Goal: Contribute content: Add original content to the website for others to see

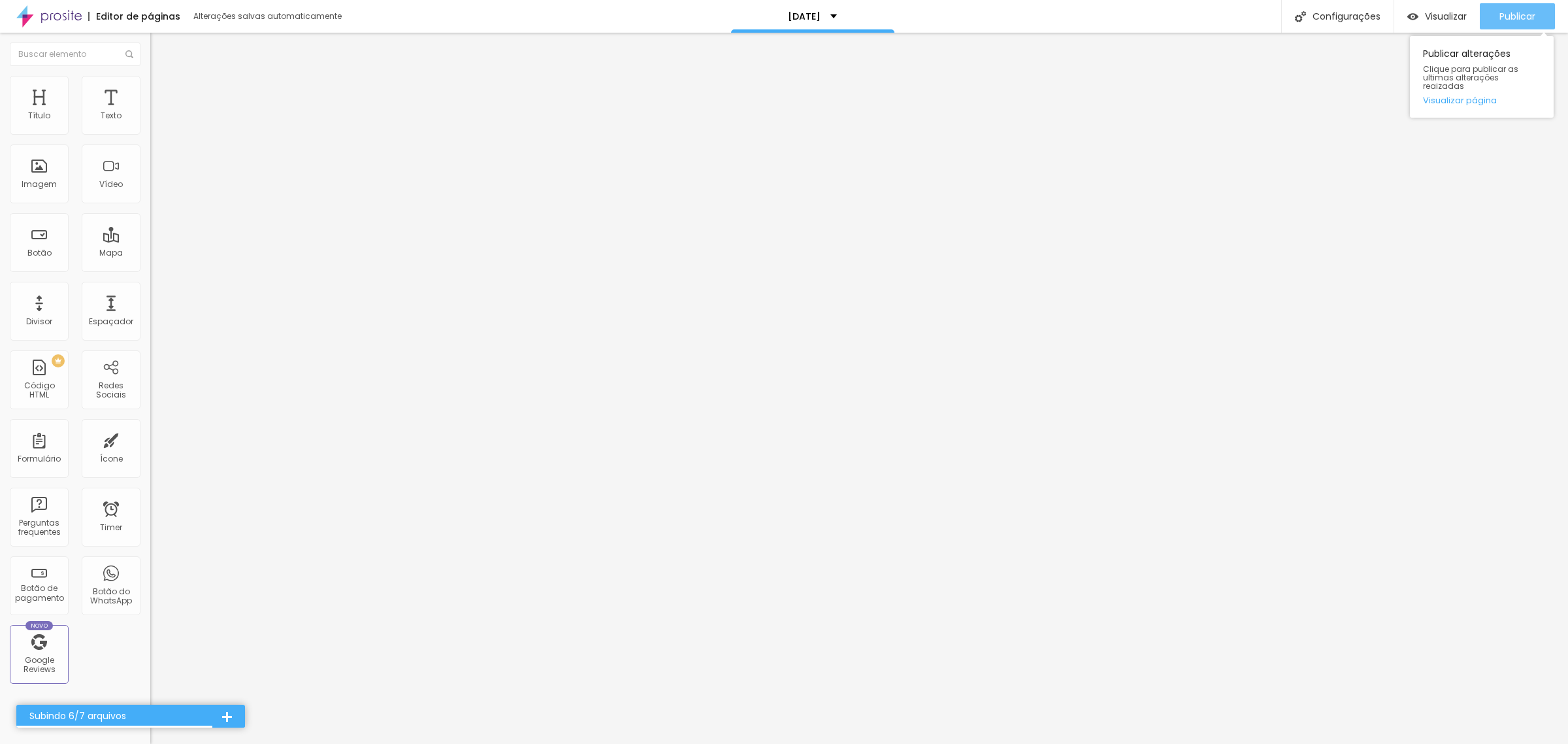
click at [1514, 17] on span "Publicar" at bounding box center [1517, 16] width 36 height 10
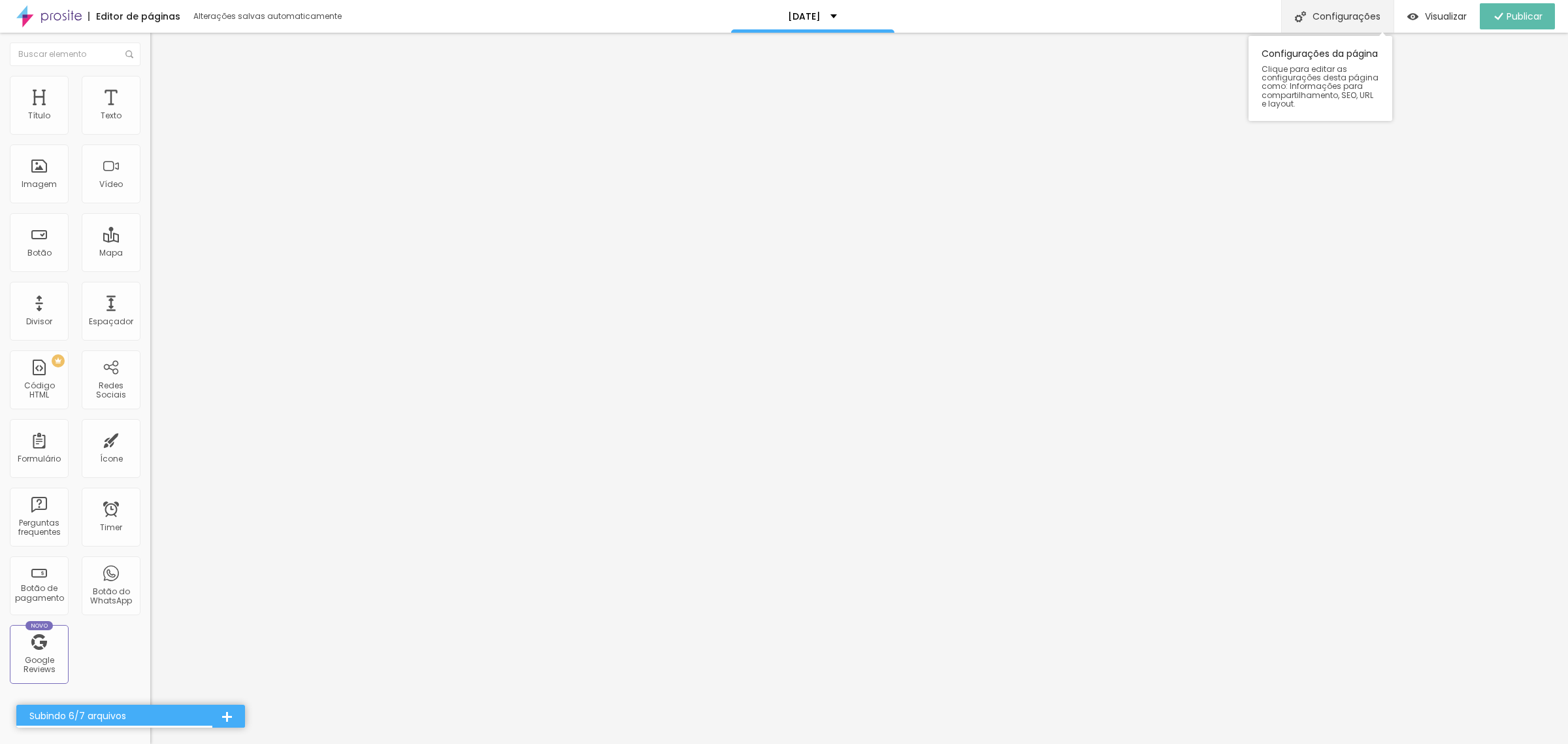
click at [1366, 18] on div "Configurações" at bounding box center [1338, 16] width 113 height 33
click at [1029, 743] on div at bounding box center [784, 758] width 1568 height 12
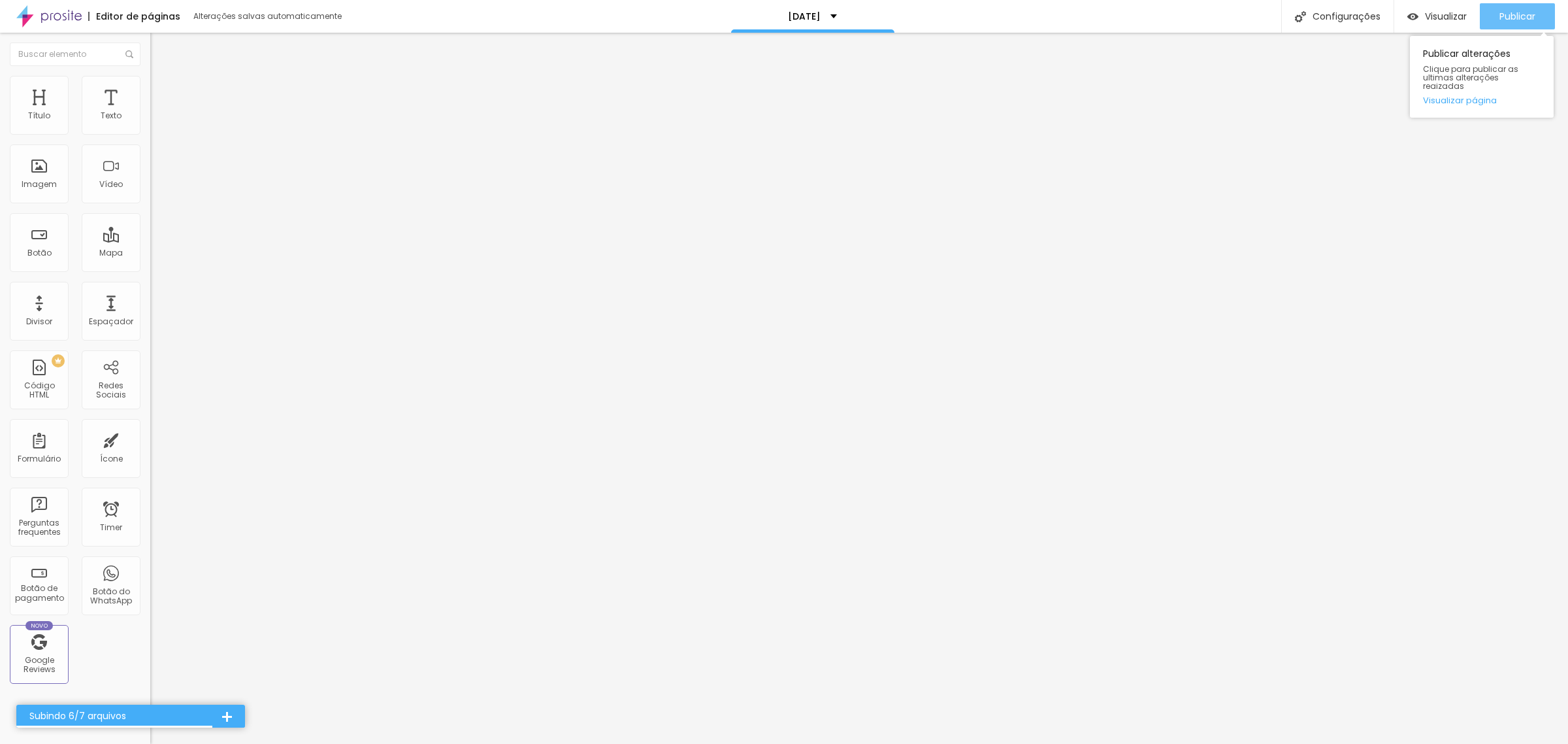
click at [1516, 18] on span "Publicar" at bounding box center [1517, 16] width 36 height 10
click at [1425, 11] on span "Visualizar" at bounding box center [1446, 16] width 42 height 10
click at [1507, 21] on span "Publicar" at bounding box center [1517, 16] width 36 height 10
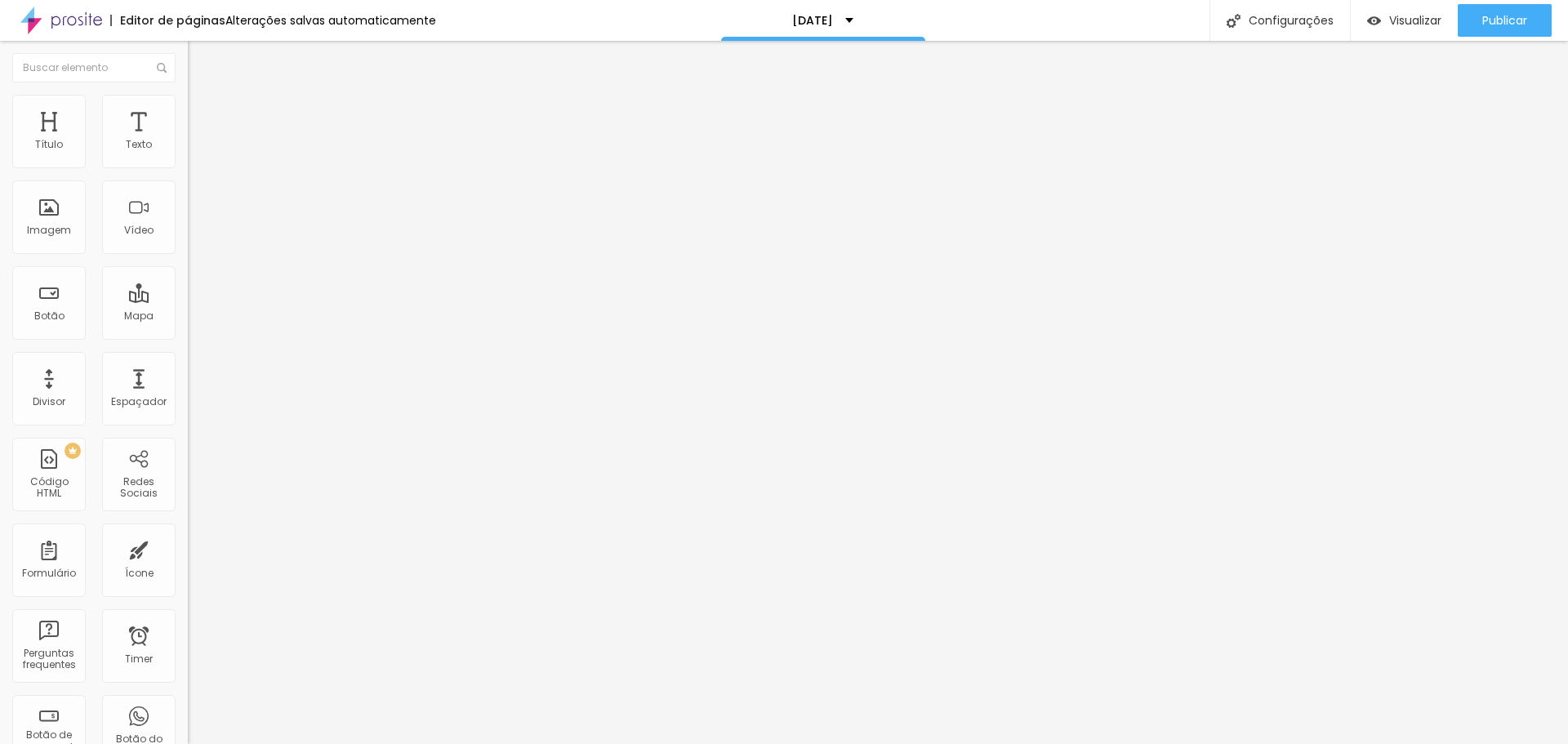
click at [188, 103] on img at bounding box center [194, 102] width 14 height 14
type input "95"
type input "90"
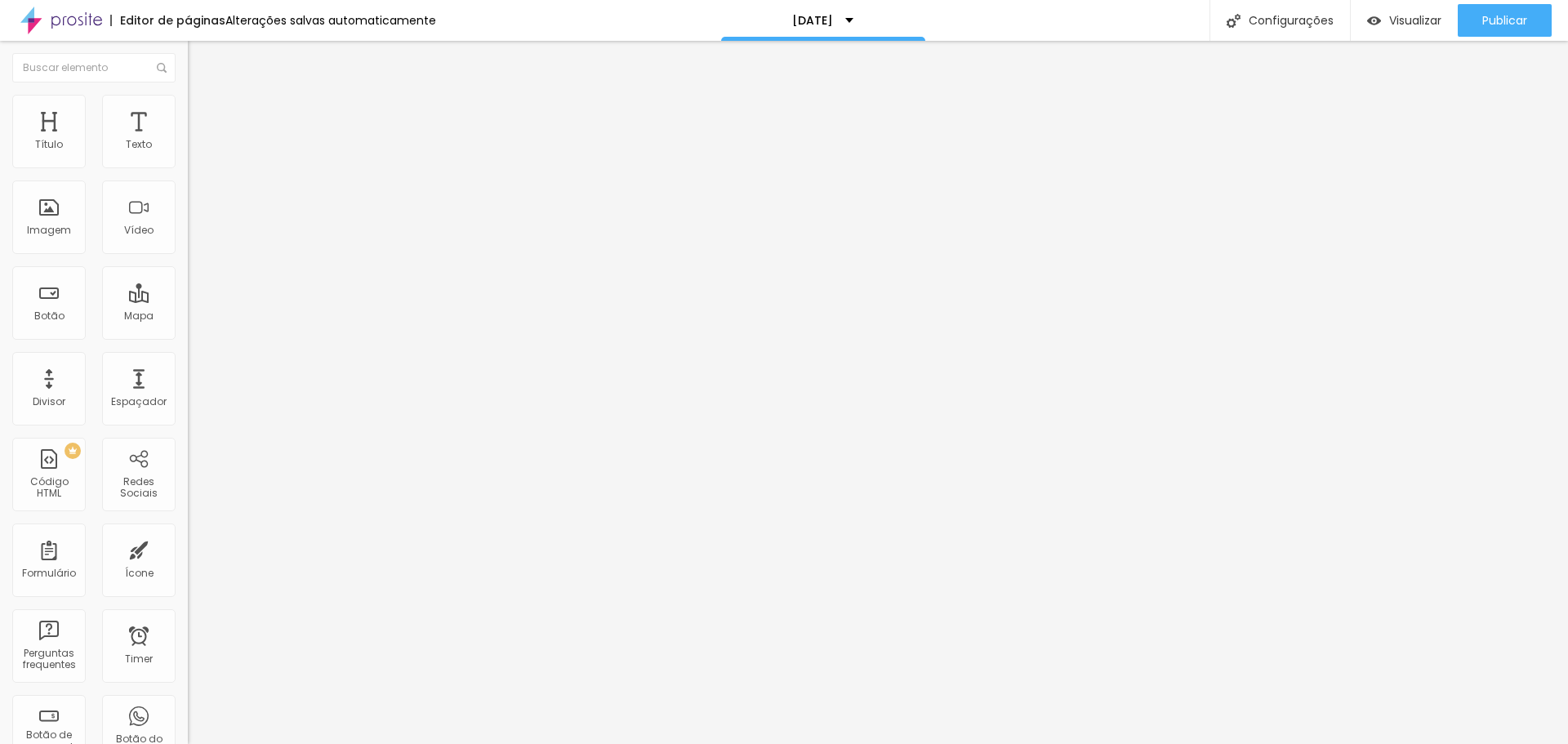
type input "50"
type input "45"
type input "40"
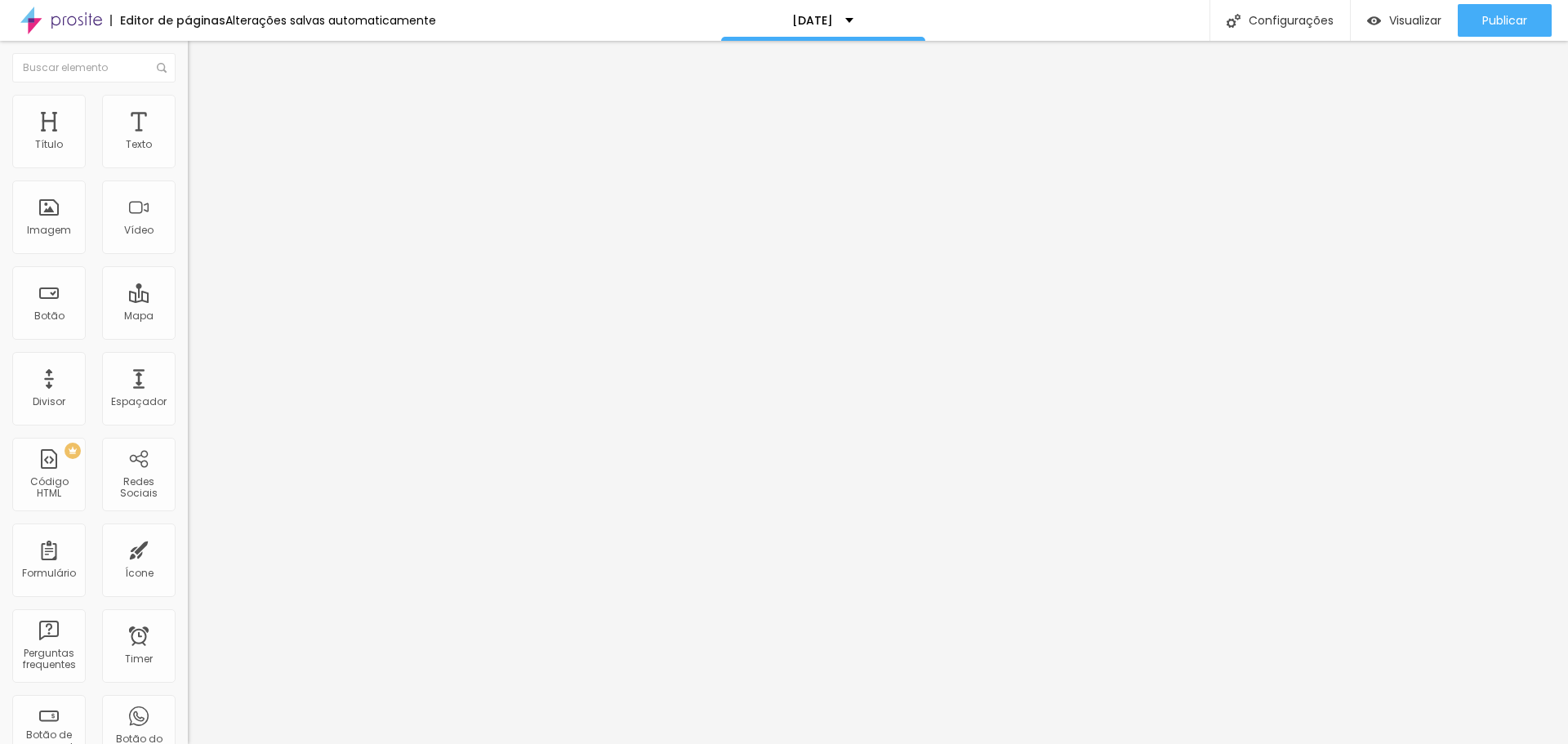
type input "40"
type input "35"
type input "30"
drag, startPoint x: 165, startPoint y: 175, endPoint x: 51, endPoint y: 170, distance: 114.1
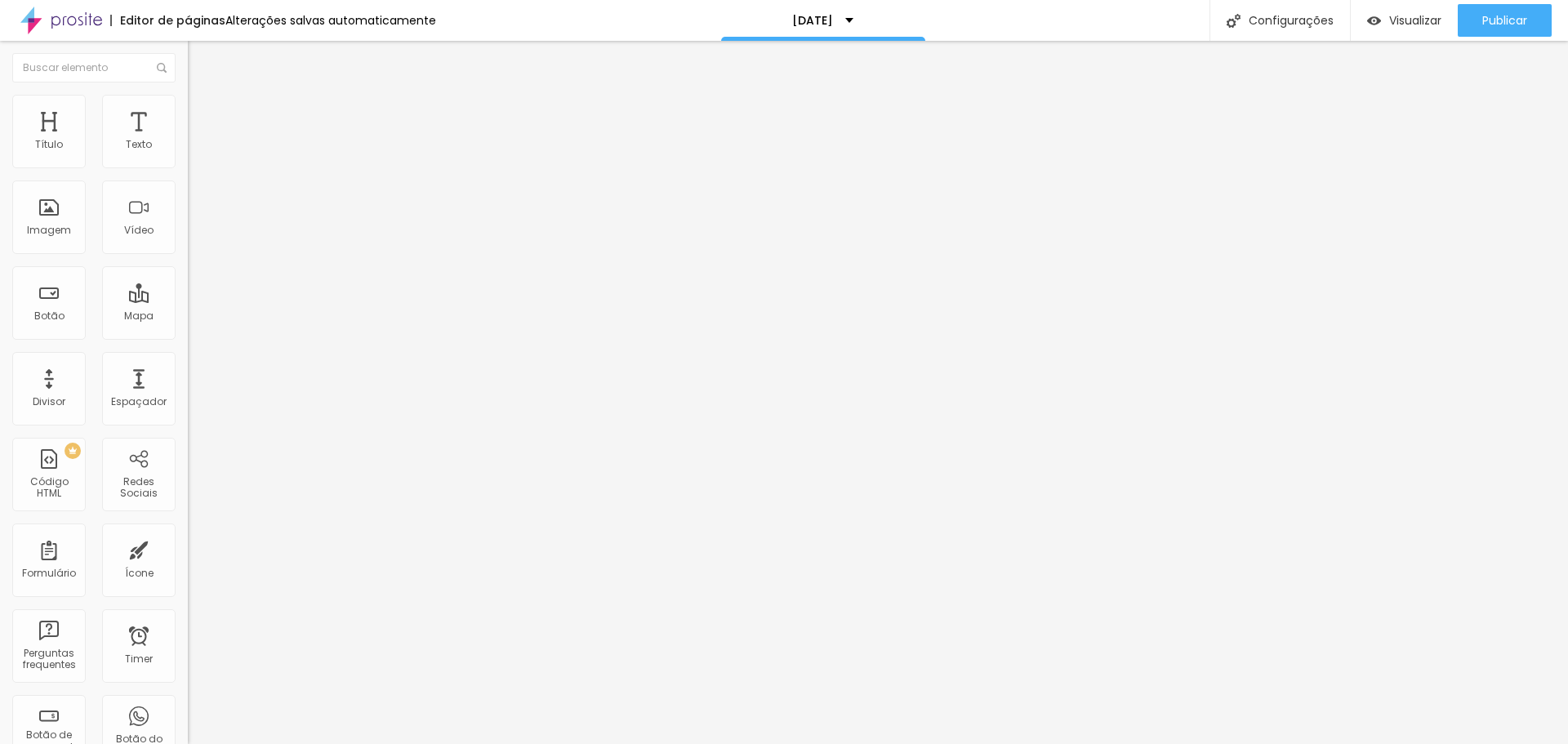
type input "30"
click at [188, 167] on input "range" at bounding box center [240, 160] width 105 height 13
click at [200, 61] on img "button" at bounding box center [206, 59] width 13 height 13
click at [50, 240] on div "Imagem" at bounding box center [48, 217] width 74 height 74
click at [188, 141] on span "Adicionar imagem" at bounding box center [240, 133] width 105 height 14
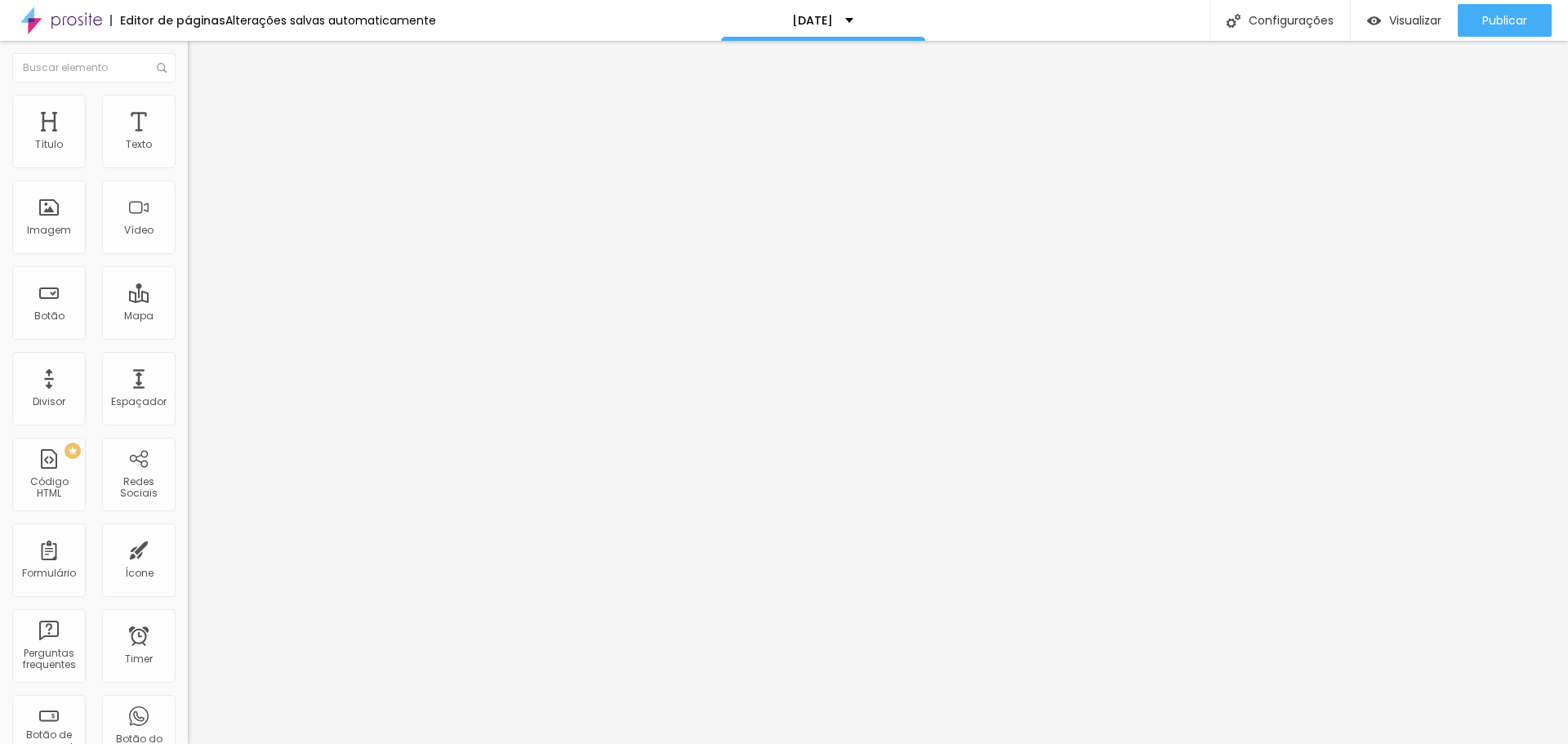
click at [188, 139] on div "Trocar imagem" at bounding box center [281, 132] width 188 height 11
click at [1499, 22] on span "Publicar" at bounding box center [1504, 20] width 45 height 13
click at [1487, 14] on span "Publicar" at bounding box center [1504, 20] width 45 height 13
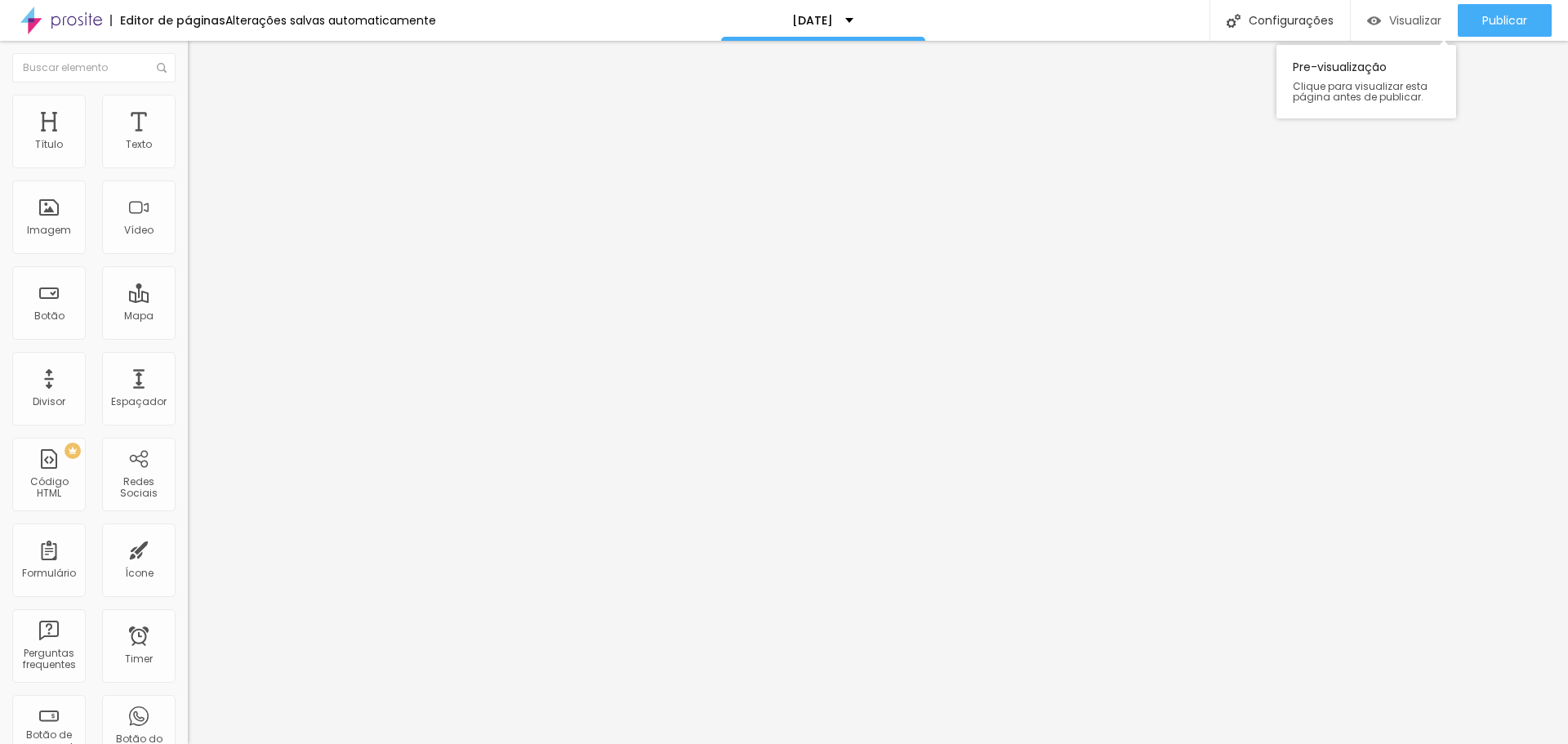
click at [1402, 22] on span "Visualizar" at bounding box center [1415, 20] width 53 height 13
click at [1509, 14] on span "Publicar" at bounding box center [1504, 20] width 45 height 13
